Goal: Task Accomplishment & Management: Use online tool/utility

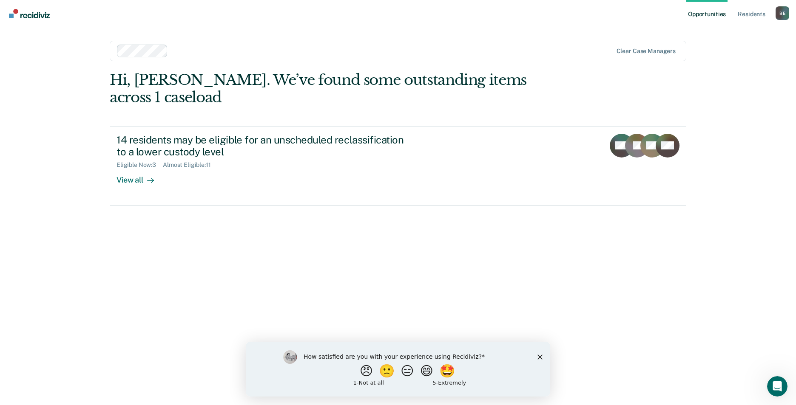
click at [541, 357] on icon "Close survey" at bounding box center [539, 356] width 5 height 5
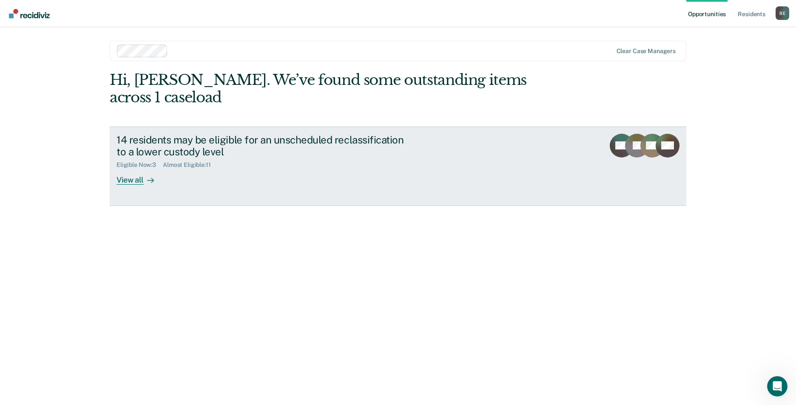
click at [130, 169] on div "View all" at bounding box center [140, 177] width 48 height 17
